Goal: Task Accomplishment & Management: Manage account settings

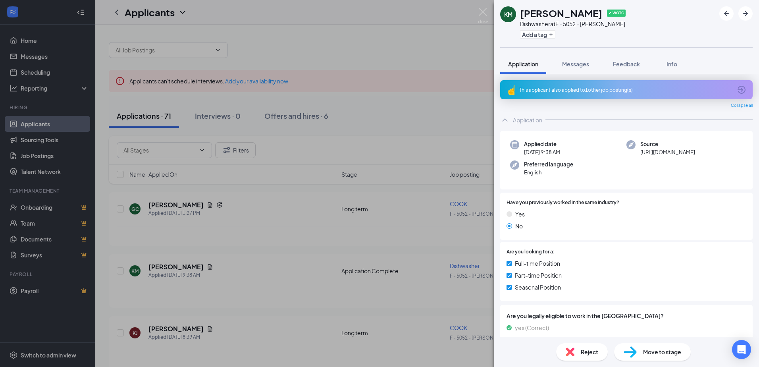
click at [488, 9] on div "KM Kyllei [PERSON_NAME] ✔ WOTC Dishwasher at F - 5052 - Burley Wingers Add a ta…" at bounding box center [379, 183] width 759 height 367
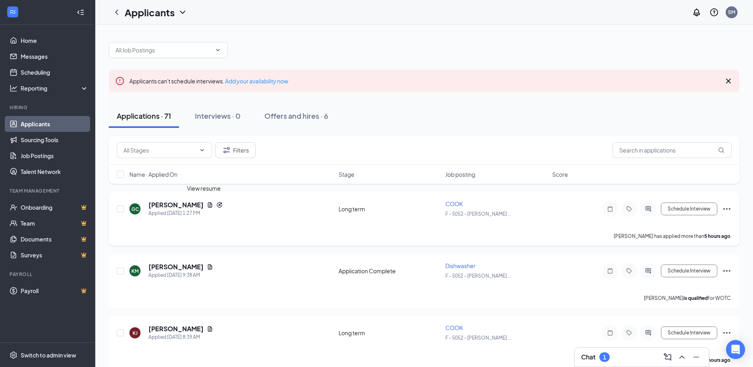
click at [207, 203] on icon "Document" at bounding box center [210, 205] width 6 height 6
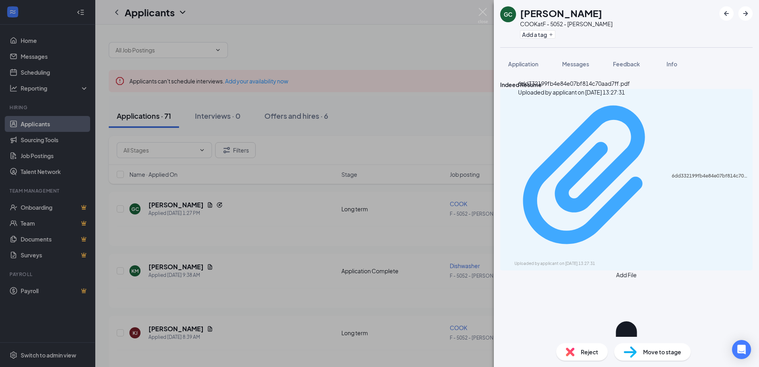
click at [547, 111] on div "6dd332199fb4e84e07bf814c70aad7ff.pdf Uploaded by applicant on [DATE] 13:27:31" at bounding box center [626, 179] width 243 height 174
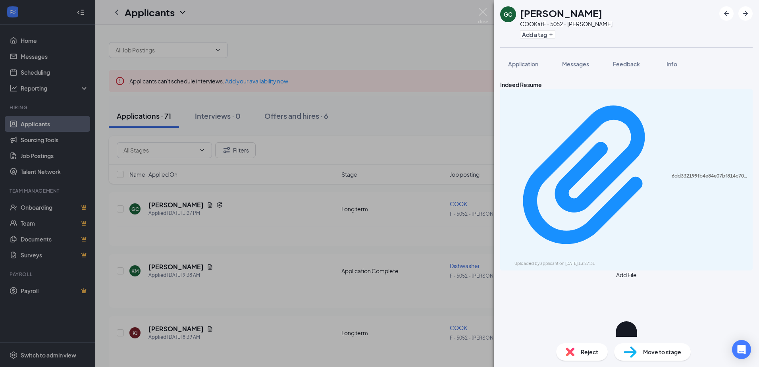
click at [477, 14] on div "GC Gene Chippewa COOK at F - 5052 - Burley Wingers Add a tag Application Messag…" at bounding box center [379, 183] width 759 height 367
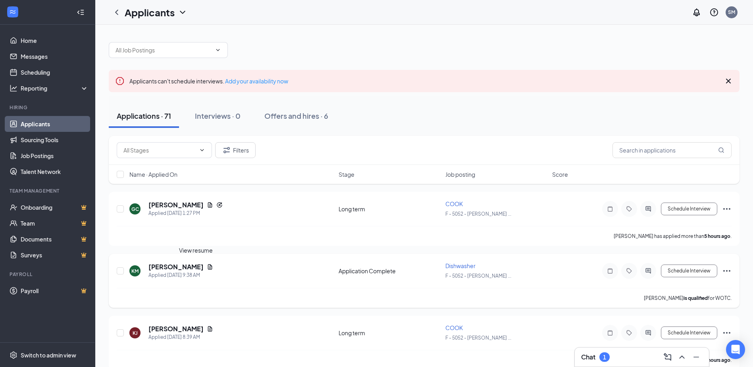
click at [208, 265] on icon "Document" at bounding box center [210, 266] width 4 height 5
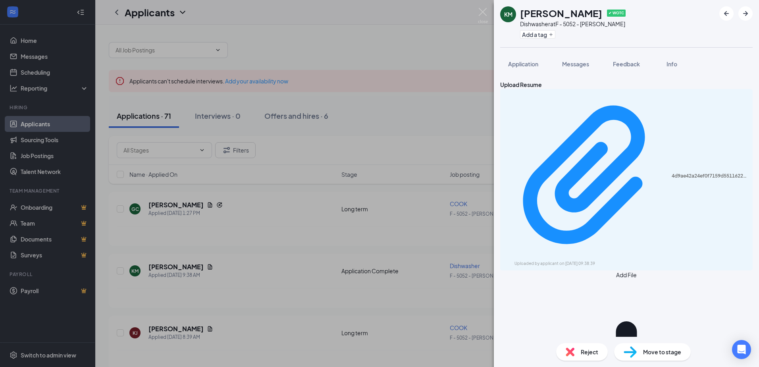
click at [565, 119] on div "4d9ae42a24ef0f7159d551162255ebc8.pdf Uploaded by applicant on [DATE] 09:38:39" at bounding box center [626, 179] width 252 height 181
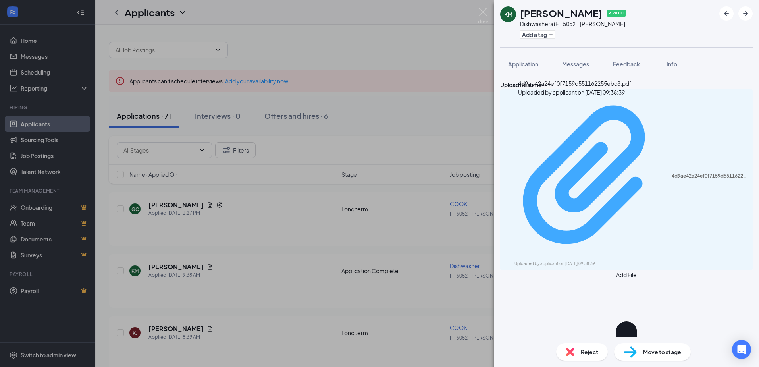
click at [672, 173] on div "4d9ae42a24ef0f7159d551162255ebc8.pdf" at bounding box center [710, 176] width 76 height 6
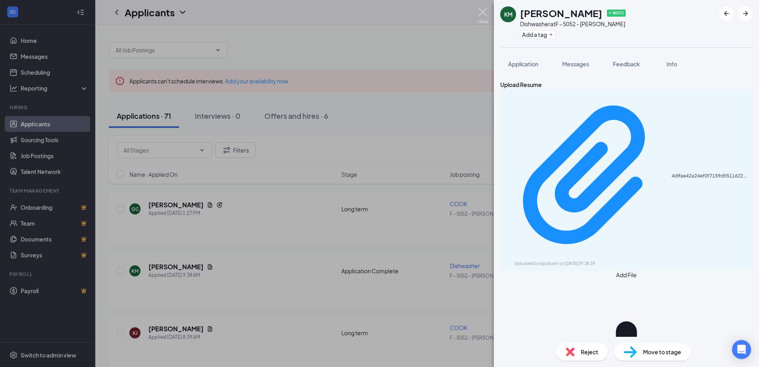
click at [485, 12] on img at bounding box center [483, 15] width 10 height 15
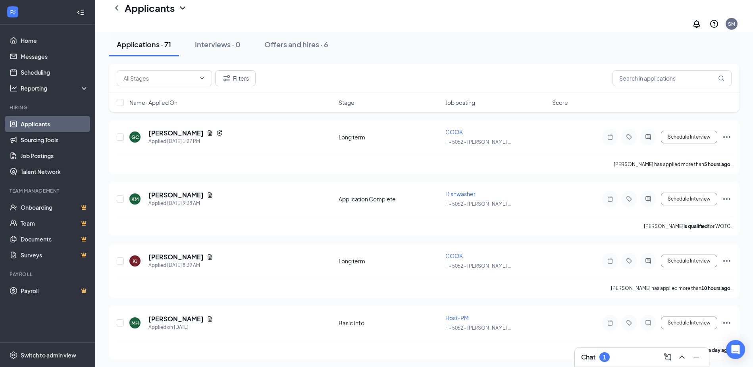
scroll to position [79, 0]
click at [609, 360] on div "1" at bounding box center [604, 357] width 10 height 10
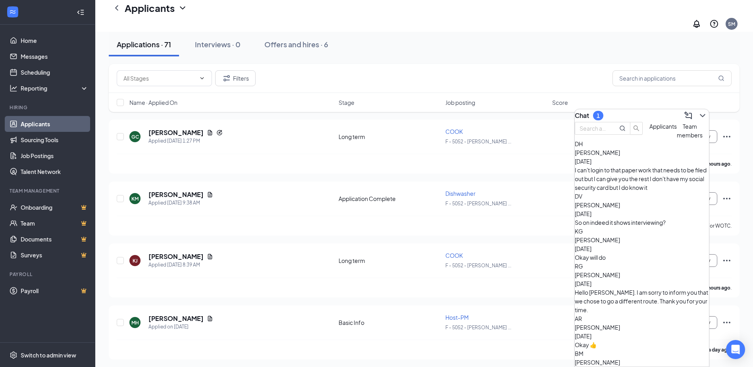
click at [611, 156] on span "[PERSON_NAME]" at bounding box center [597, 152] width 45 height 7
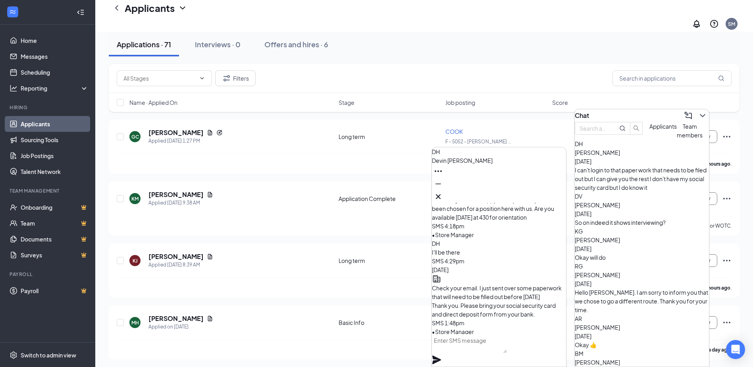
scroll to position [-79, 0]
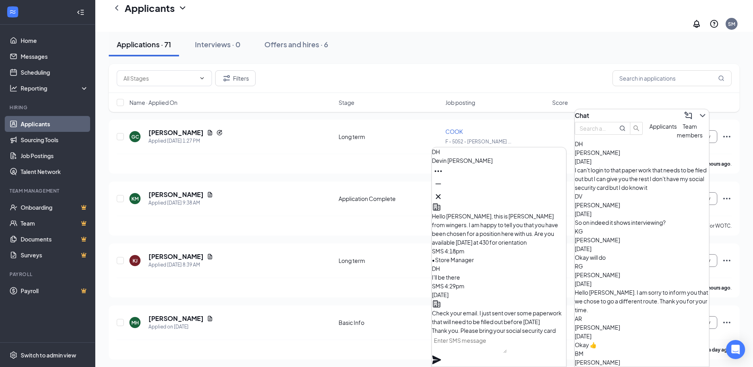
drag, startPoint x: 504, startPoint y: 230, endPoint x: 485, endPoint y: 233, distance: 19.3
click at [485, 290] on div "[DATE] Check your email. I just sent over some paperwork that will need to be f…" at bounding box center [499, 325] width 134 height 71
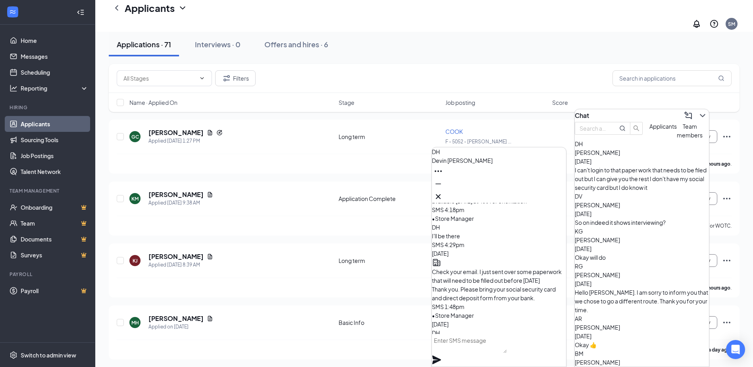
scroll to position [0, 0]
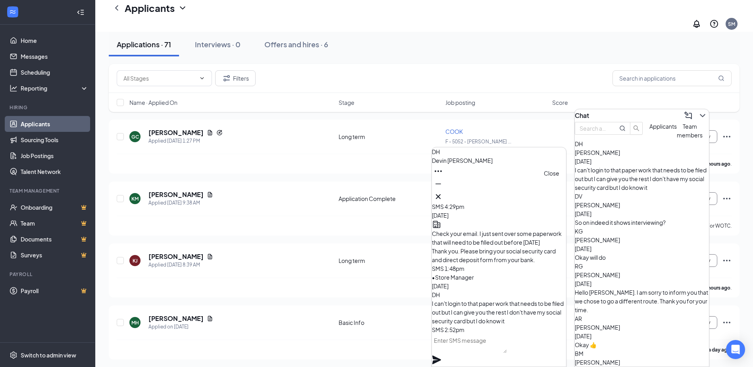
click at [443, 192] on icon "Cross" at bounding box center [438, 197] width 10 height 10
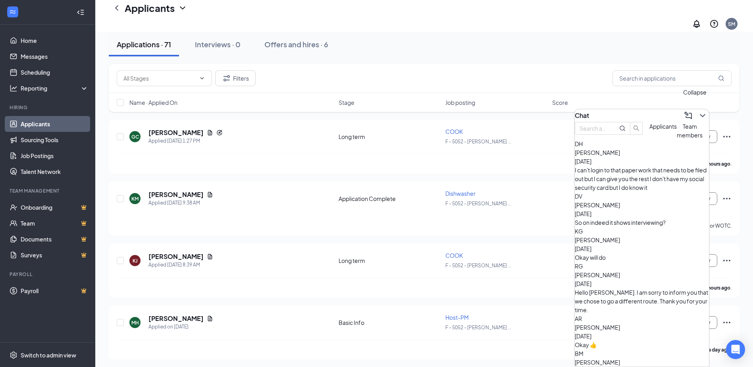
click at [696, 112] on button at bounding box center [702, 115] width 13 height 13
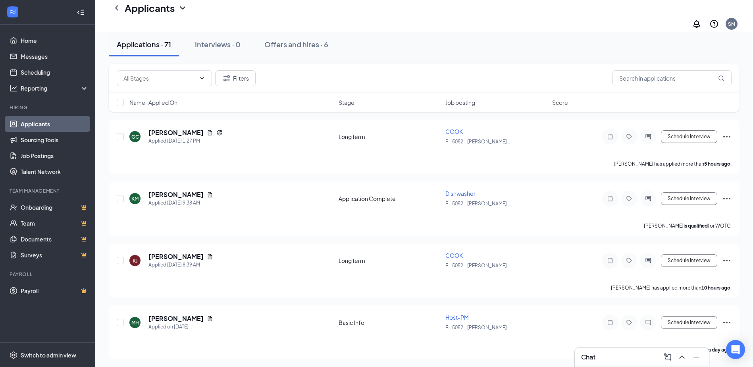
click at [501, 59] on div "Applications · 71 Interviews · 0 Offers and hires · 6" at bounding box center [424, 45] width 631 height 40
